Goal: Find specific page/section: Find specific page/section

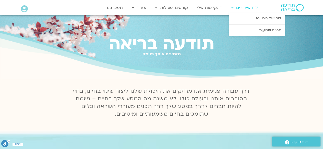
click at [250, 7] on link "לוח שידורים" at bounding box center [245, 8] width 32 height 10
click at [277, 17] on link "לוח שידורים יומי" at bounding box center [257, 19] width 56 height 12
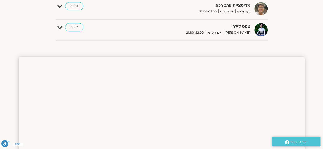
scroll to position [287, 0]
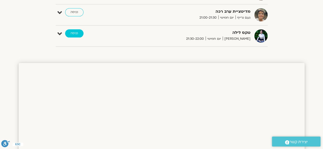
click at [73, 32] on link "כניסה" at bounding box center [74, 33] width 18 height 8
